Goal: Task Accomplishment & Management: Manage account settings

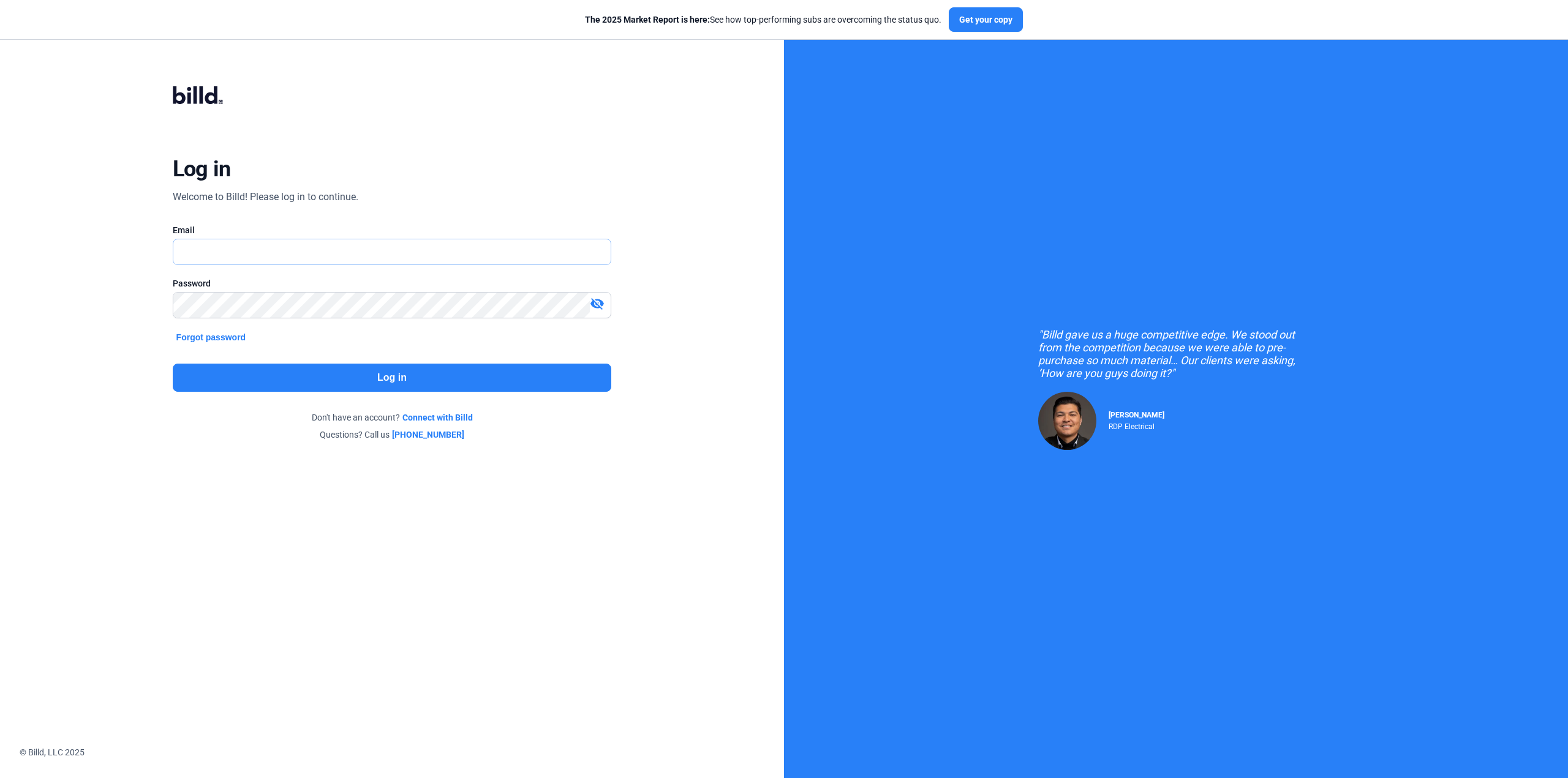
type input "[EMAIL_ADDRESS][DOMAIN_NAME]"
click at [321, 372] on button "Log in" at bounding box center [393, 377] width 439 height 28
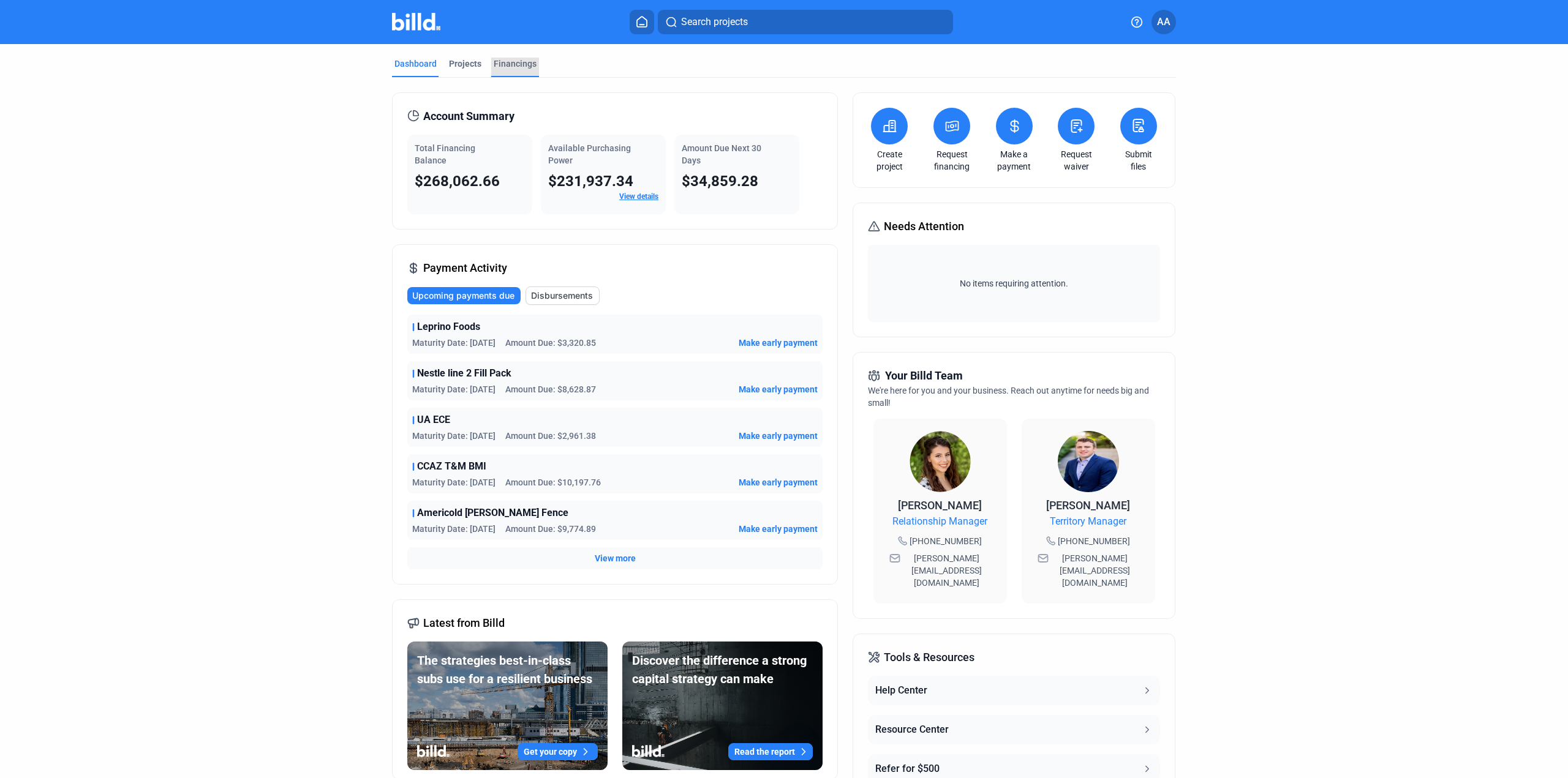
click at [518, 61] on div "Financings" at bounding box center [515, 63] width 43 height 12
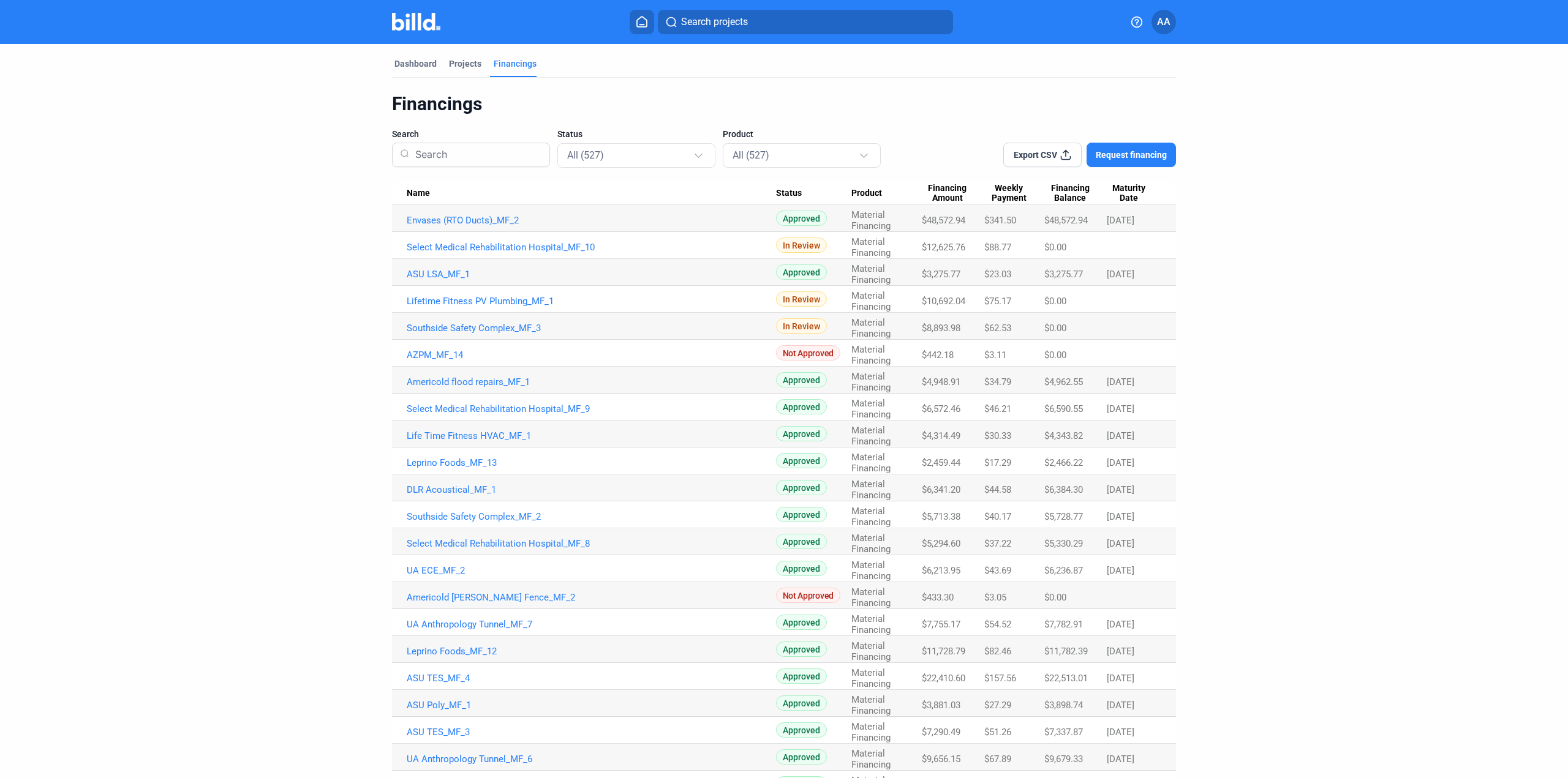
click at [461, 226] on td "Envases (RTO Ducts)_MF_2" at bounding box center [584, 218] width 384 height 27
click at [463, 222] on link "Envases (RTO Ducts)_MF_2" at bounding box center [591, 220] width 370 height 11
click at [454, 222] on link "Envases (RTO Ducts)_MF_2" at bounding box center [591, 220] width 370 height 11
